Goal: Check status: Check status

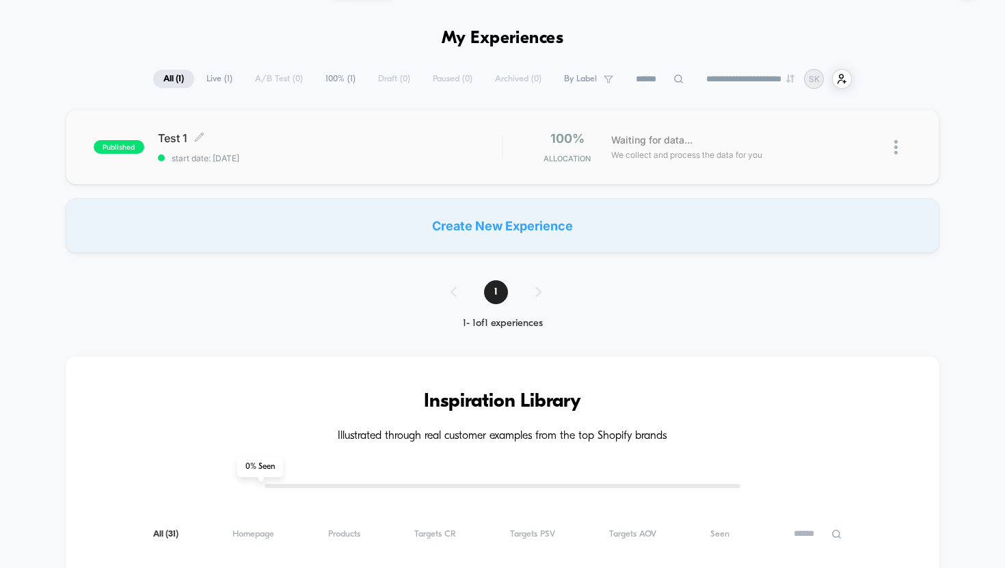
click at [275, 141] on span "Test 1 Click to edit experience details" at bounding box center [330, 138] width 345 height 14
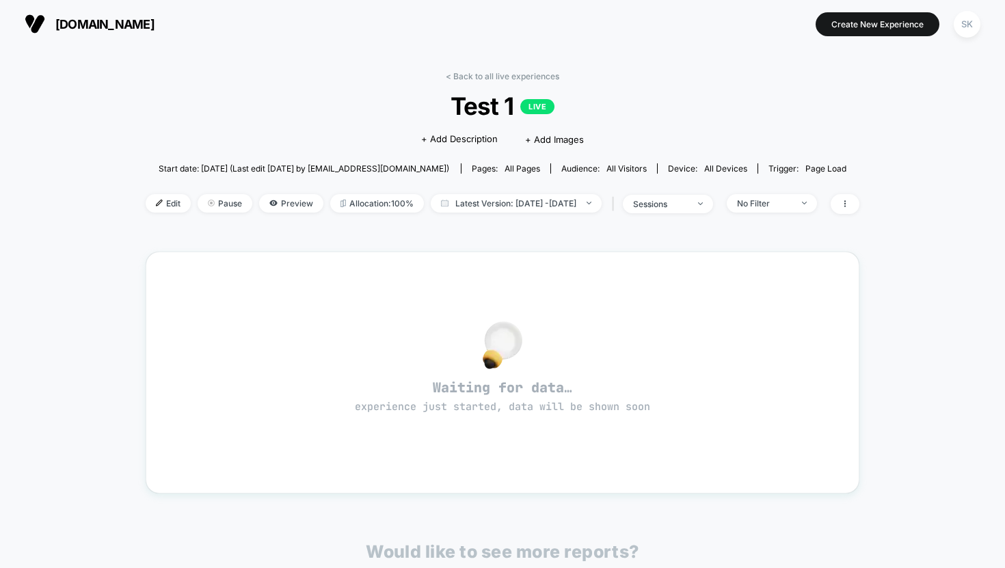
click at [84, 25] on span "[DOMAIN_NAME]" at bounding box center [104, 24] width 99 height 14
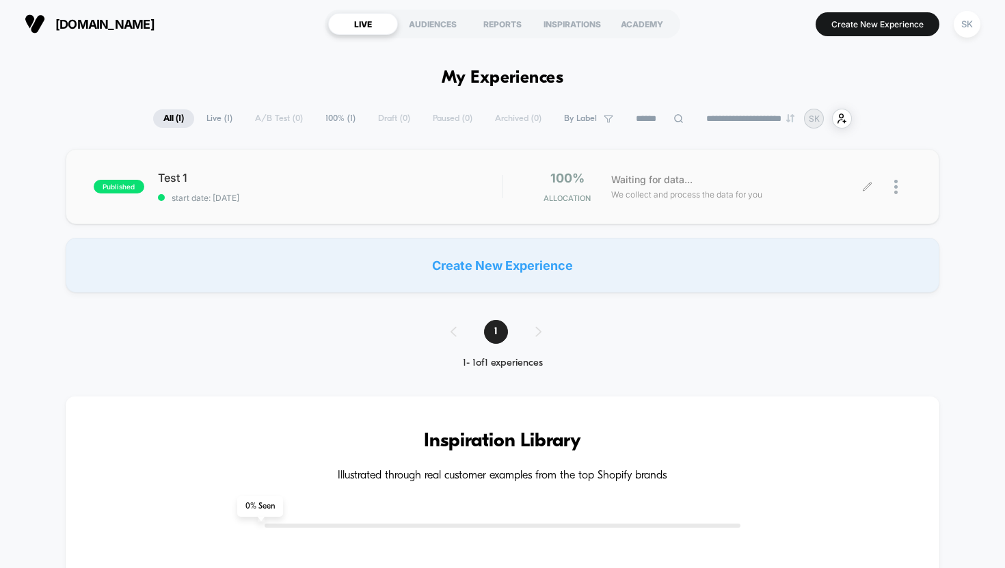
click at [892, 183] on div at bounding box center [890, 187] width 44 height 32
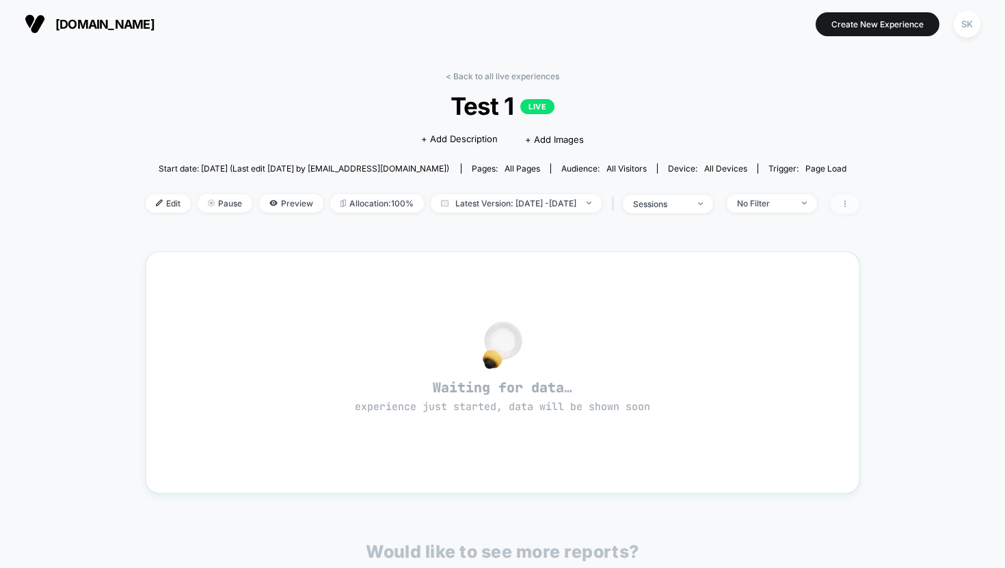
click at [849, 207] on icon at bounding box center [845, 204] width 8 height 8
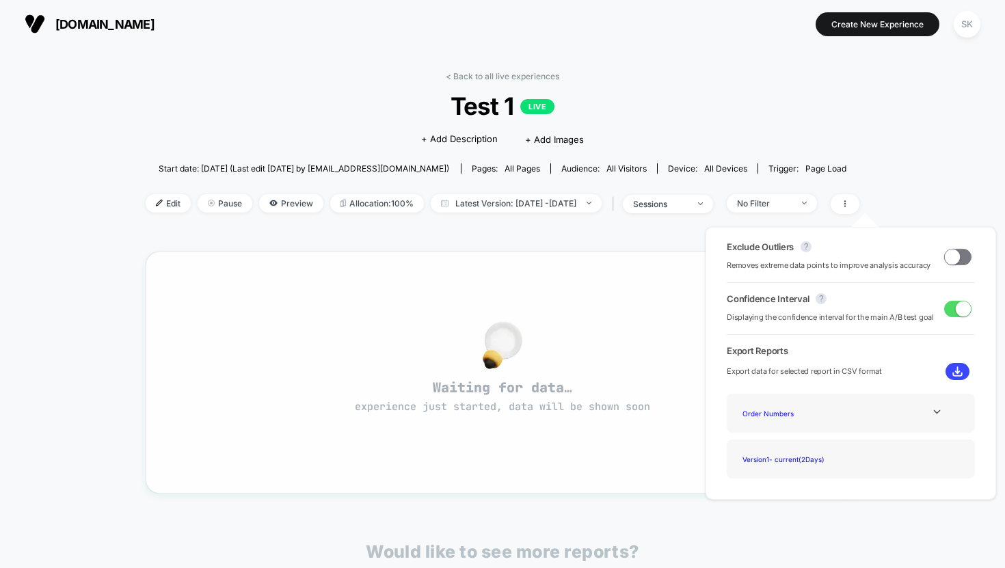
click at [453, 483] on div "Waiting for data… experience just started, data will be shown soon" at bounding box center [503, 373] width 714 height 242
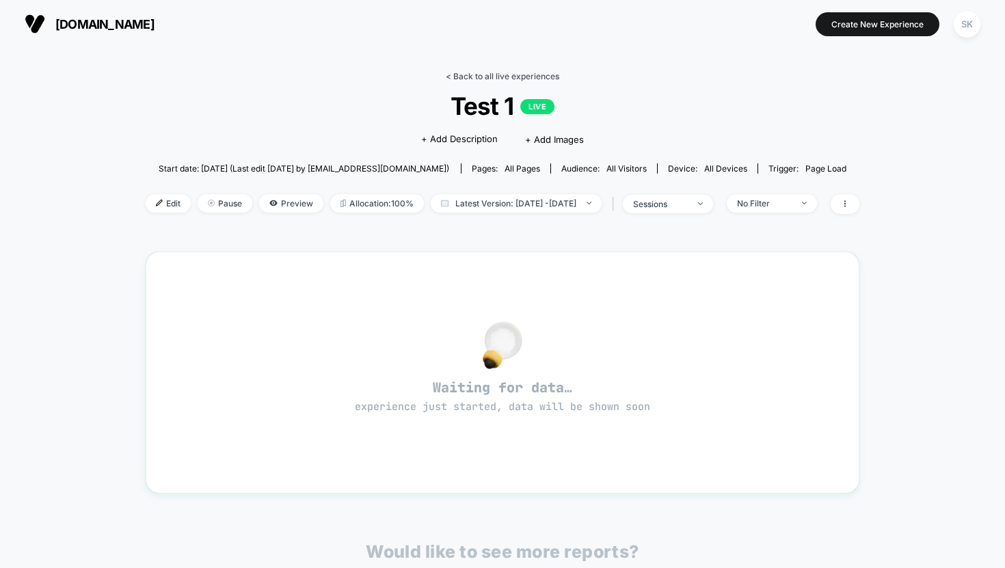
click at [467, 73] on link "< Back to all live experiences" at bounding box center [502, 76] width 113 height 10
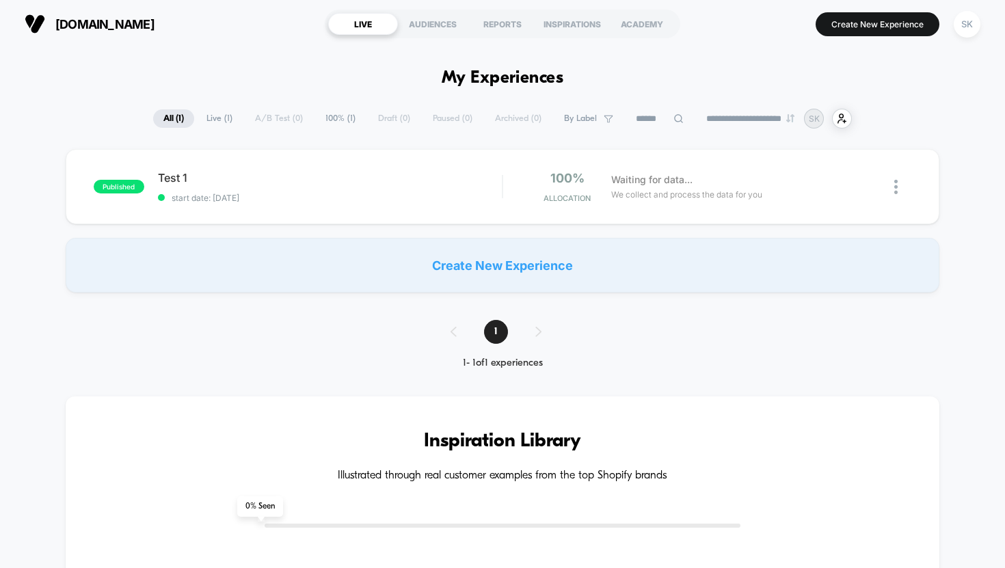
click at [44, 18] on img at bounding box center [35, 24] width 21 height 21
click at [53, 20] on button "[DOMAIN_NAME]" at bounding box center [90, 24] width 138 height 22
click at [40, 20] on img at bounding box center [35, 24] width 21 height 21
